Goal: Download file/media

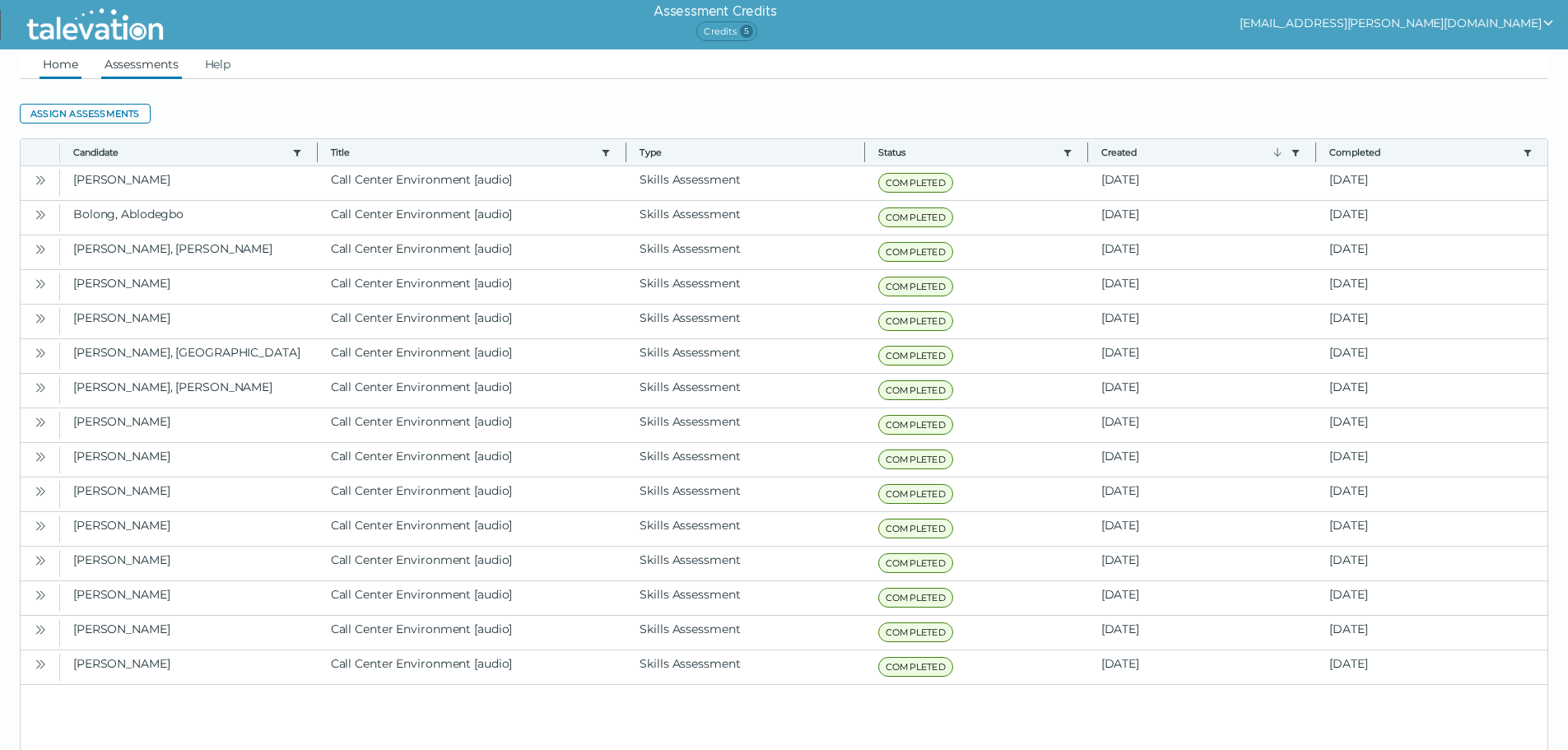
click at [57, 62] on link "Home" at bounding box center [61, 64] width 42 height 30
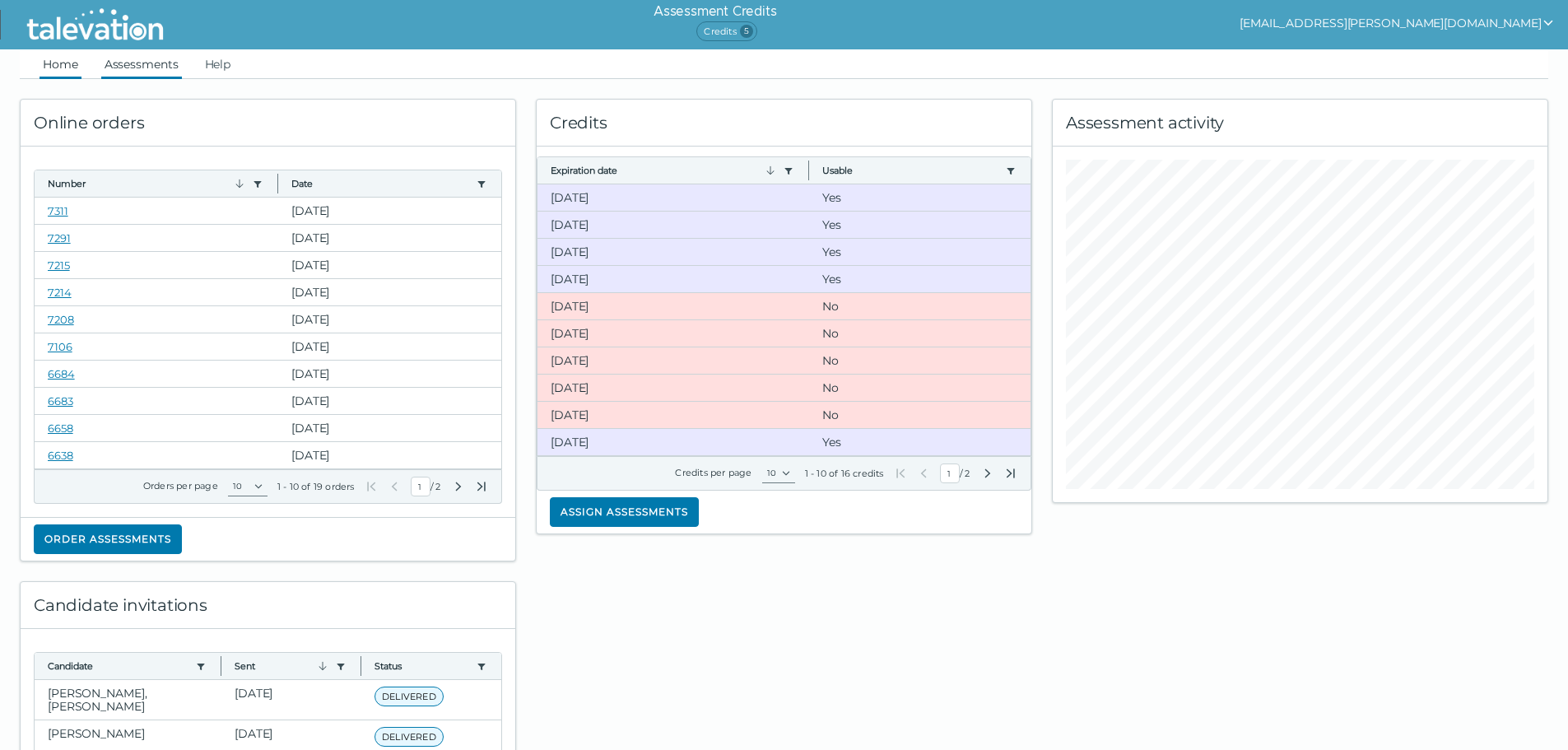
click at [133, 67] on link "Assessments" at bounding box center [141, 64] width 81 height 30
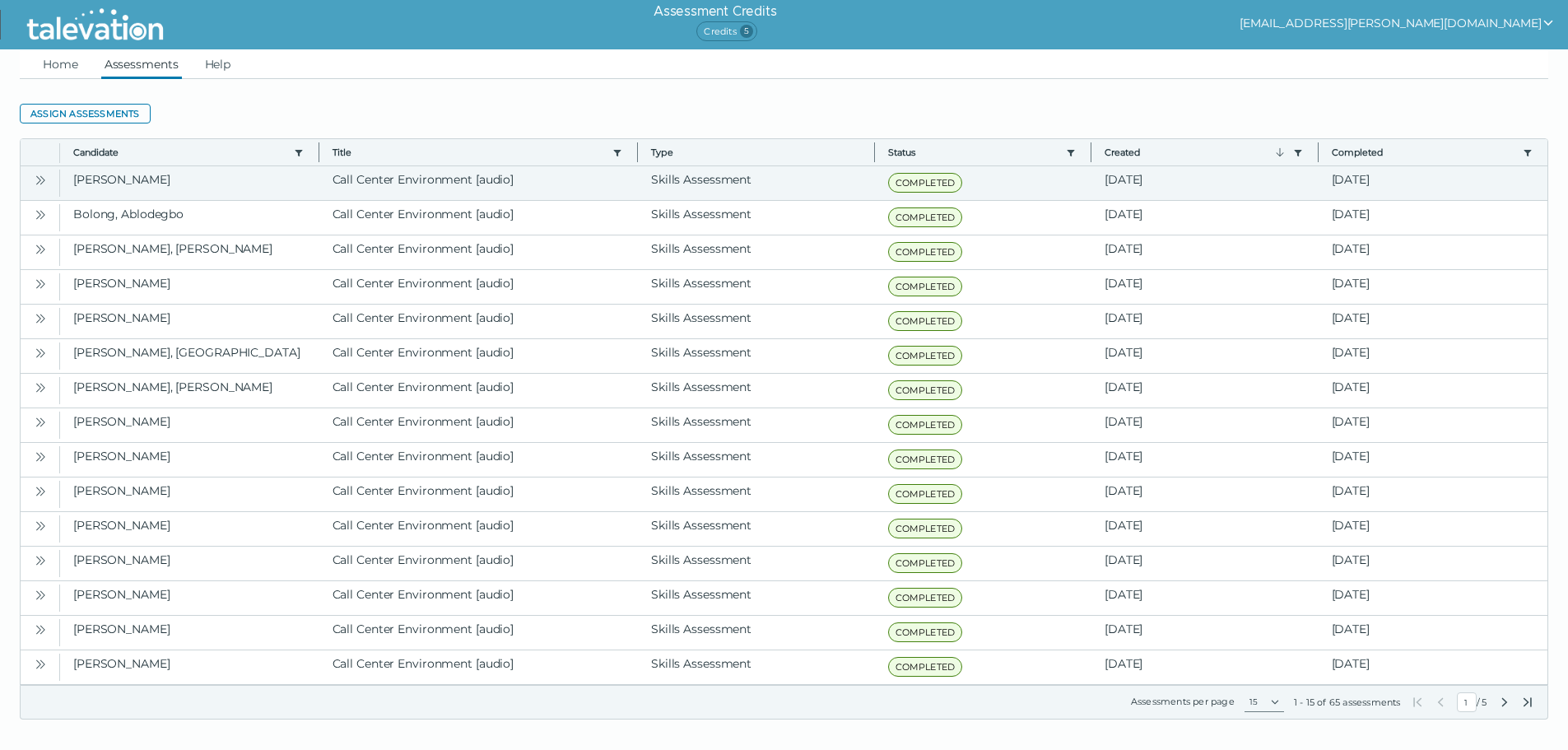
click at [39, 185] on icon "Open" at bounding box center [40, 180] width 14 height 14
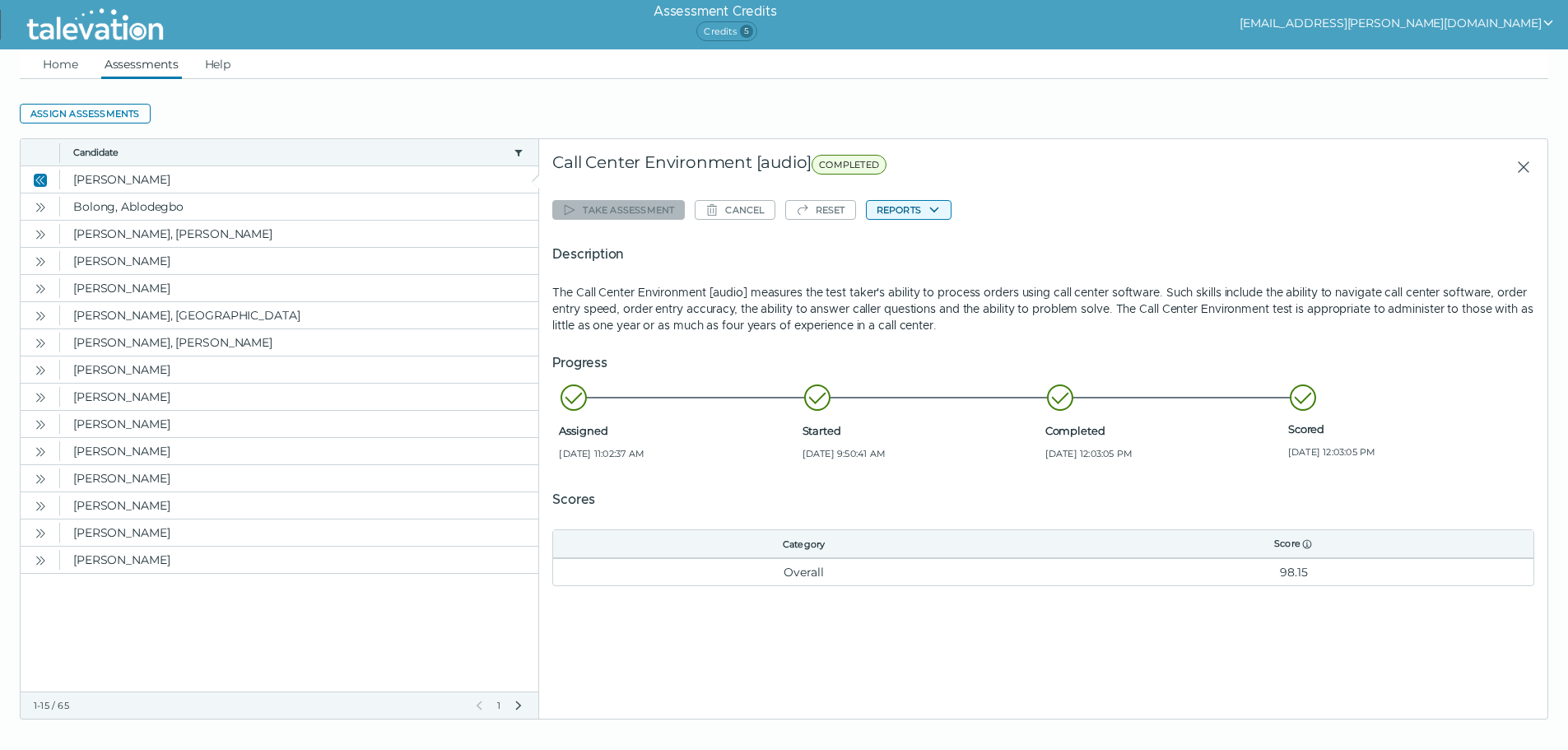
click at [798, 205] on button "Reports" at bounding box center [908, 210] width 86 height 20
click at [798, 248] on button "Call Center Environment [audio]" at bounding box center [965, 242] width 197 height 20
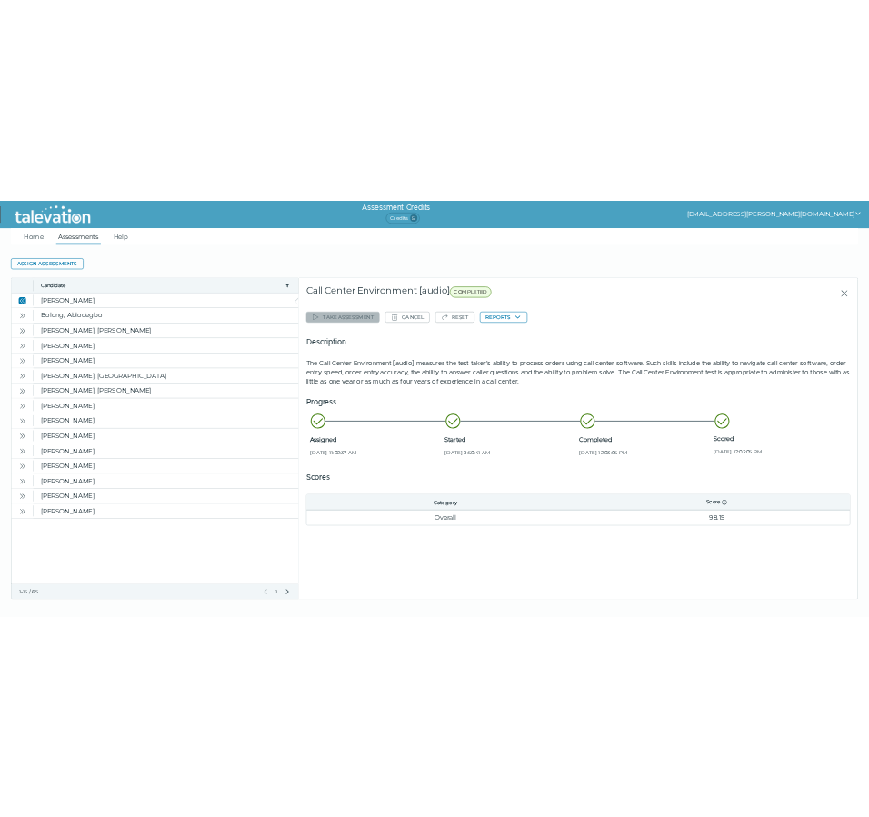
scroll to position [10, 0]
